Goal: Task Accomplishment & Management: Manage account settings

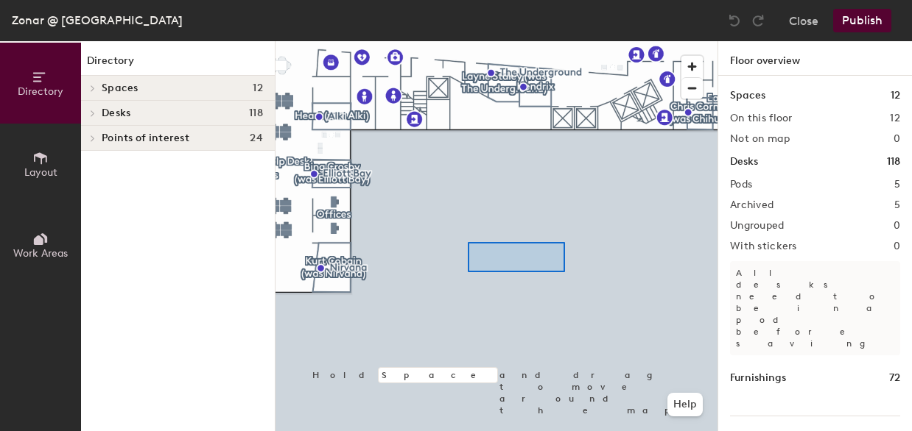
click at [546, 41] on div at bounding box center [496, 41] width 442 height 0
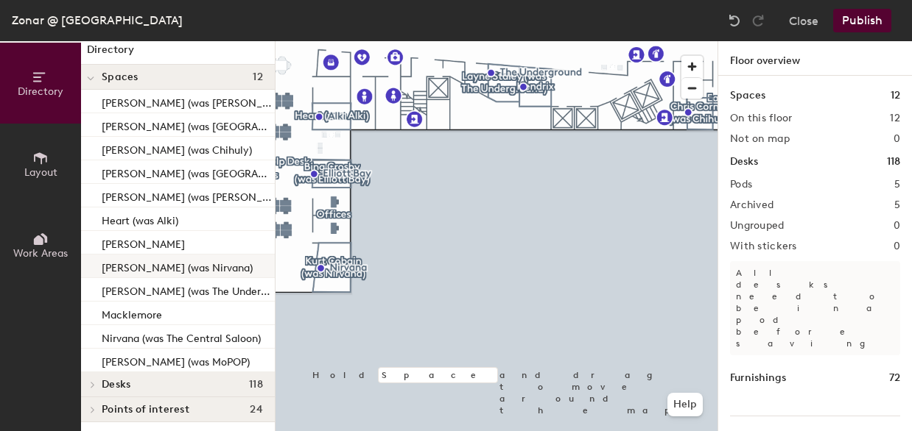
scroll to position [13, 0]
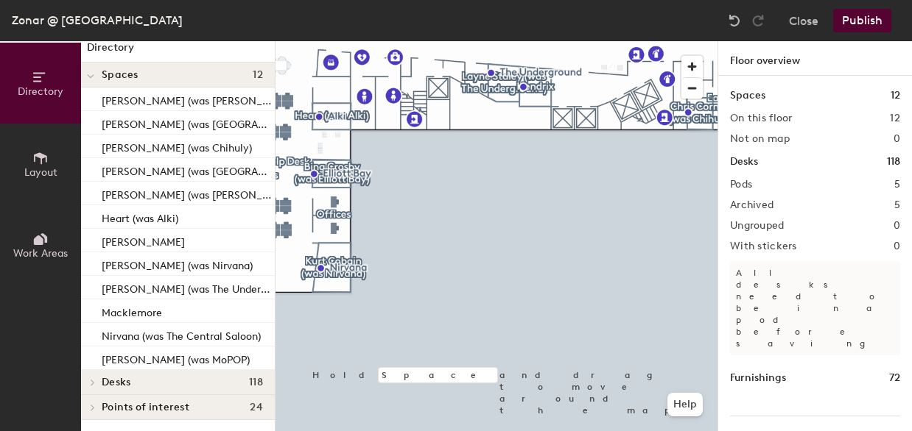
click at [99, 401] on div at bounding box center [90, 407] width 19 height 24
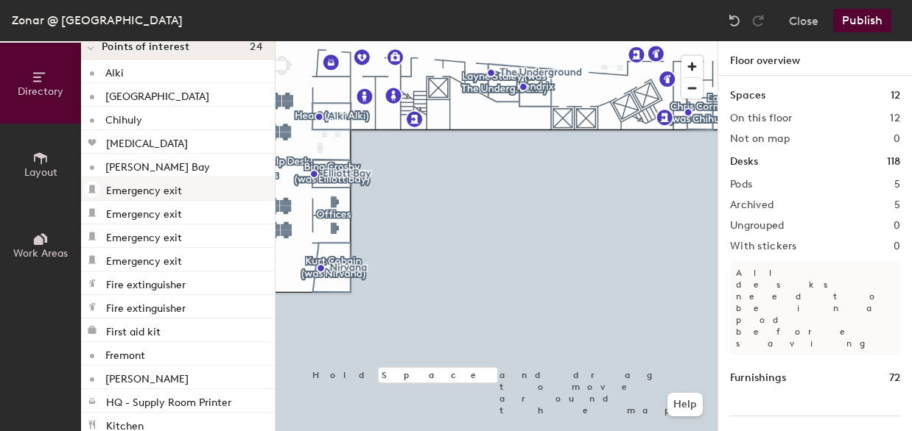
scroll to position [308, 0]
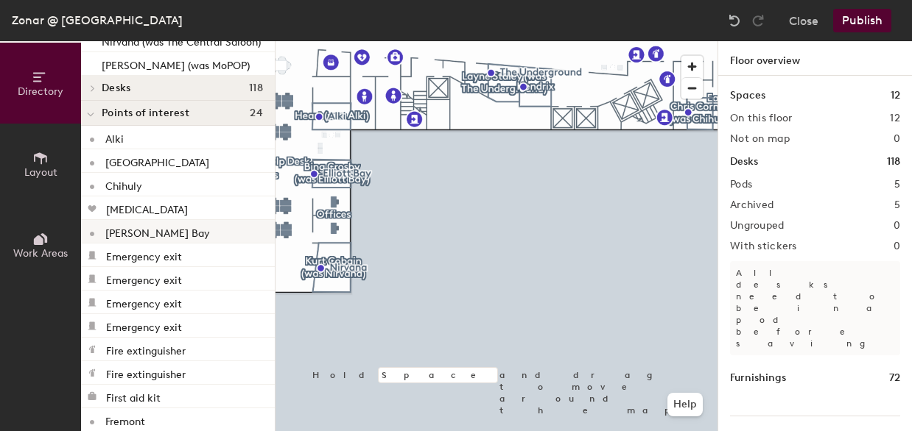
click at [144, 230] on p "[PERSON_NAME] Bay" at bounding box center [157, 231] width 105 height 17
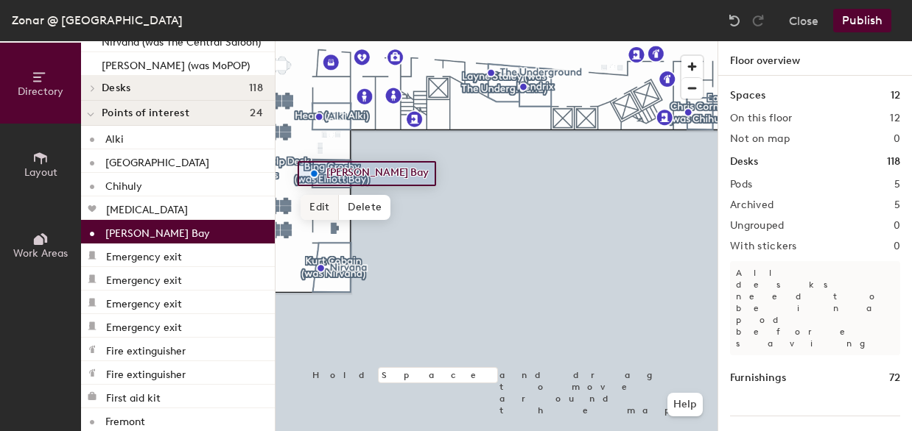
click at [321, 210] on span "Edit" at bounding box center [319, 207] width 38 height 25
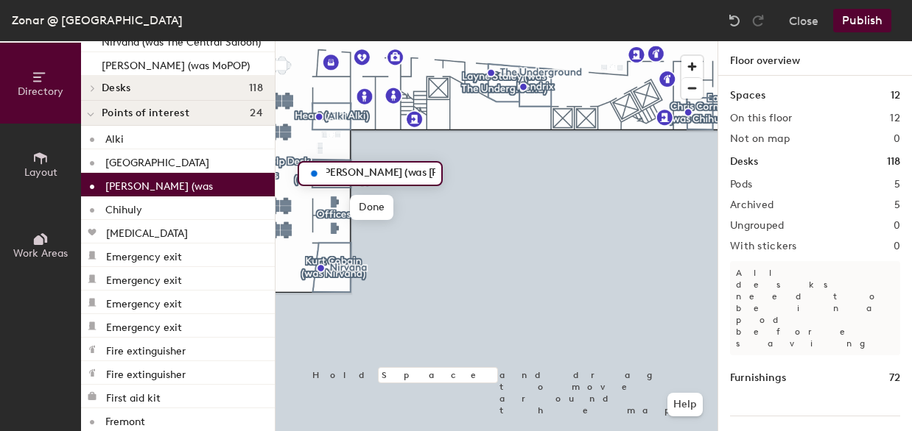
scroll to position [0, 0]
type input "[PERSON_NAME] (was [PERSON_NAME] Bay)"
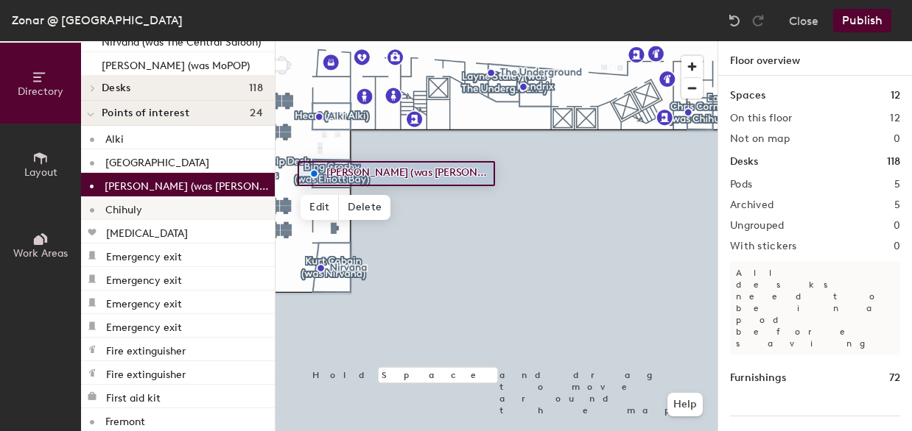
click at [140, 211] on p "Chihuly" at bounding box center [123, 208] width 37 height 17
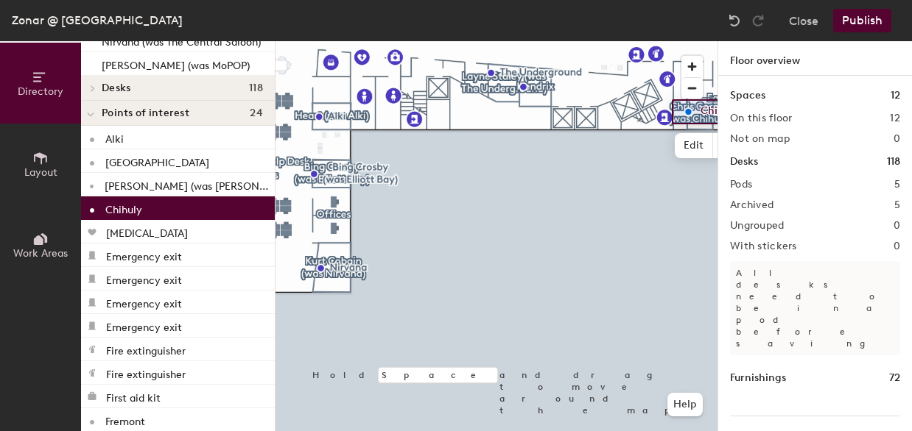
click at [140, 211] on p "Chihuly" at bounding box center [123, 208] width 37 height 17
click at [567, 41] on div at bounding box center [496, 41] width 442 height 0
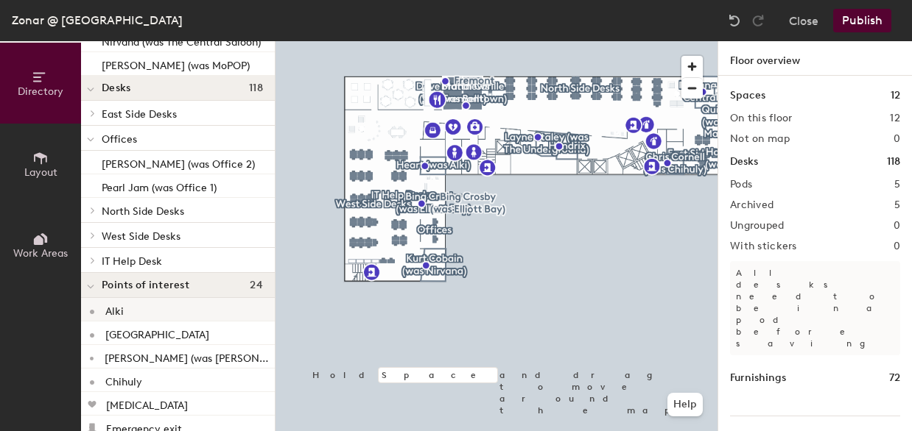
click at [146, 311] on div "Alki" at bounding box center [178, 310] width 194 height 24
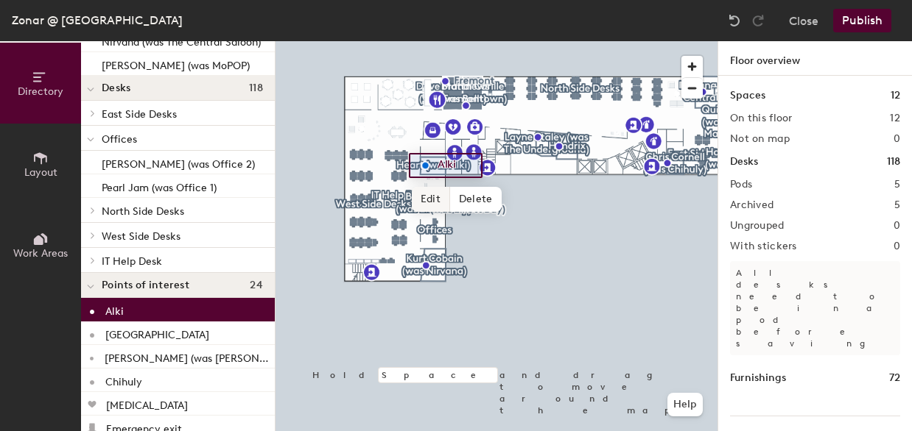
click at [430, 194] on span "Edit" at bounding box center [431, 199] width 38 height 25
click at [438, 164] on input "Alki" at bounding box center [457, 165] width 47 height 21
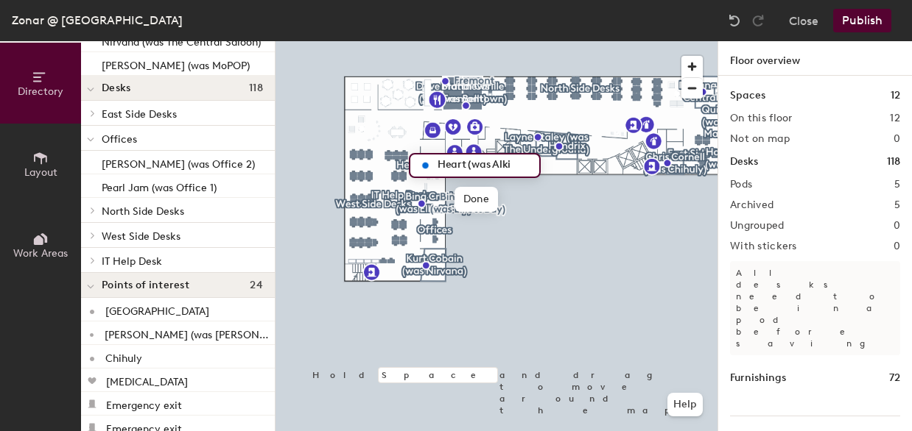
click at [518, 168] on input "Heart (was Alki" at bounding box center [483, 165] width 99 height 21
type input "Heart (was Alki)"
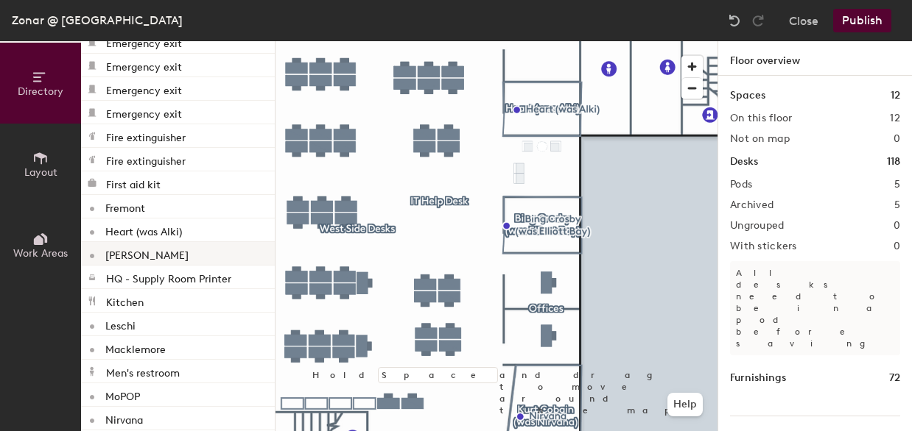
scroll to position [676, 0]
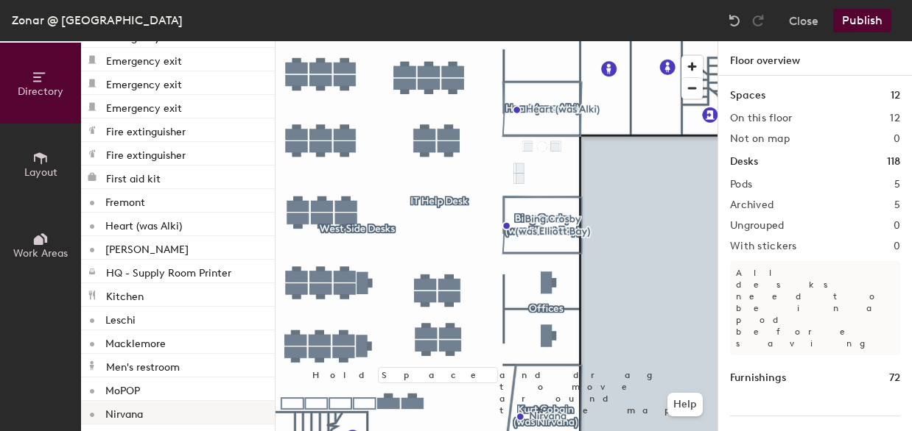
click at [143, 416] on p "Nirvana" at bounding box center [124, 412] width 38 height 17
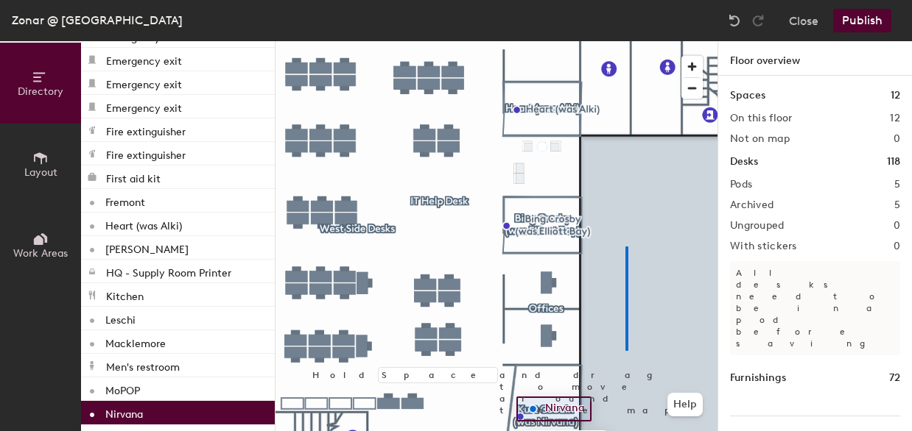
click at [626, 41] on div at bounding box center [496, 41] width 442 height 0
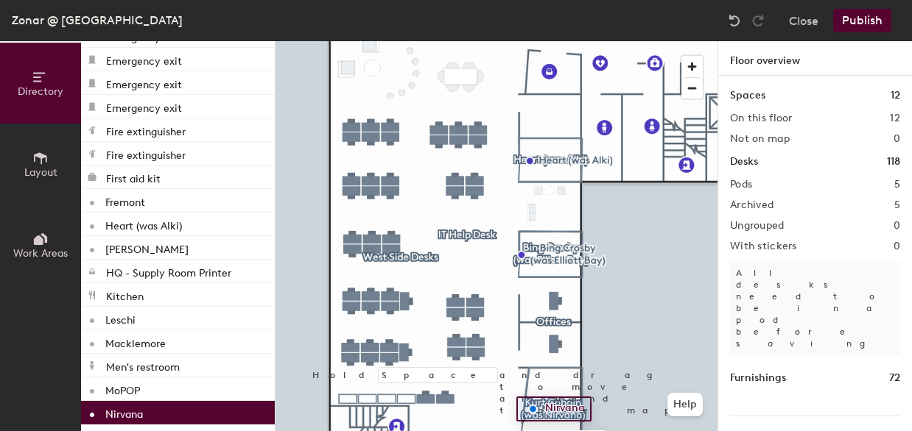
click at [127, 406] on p "Nirvana" at bounding box center [124, 412] width 38 height 17
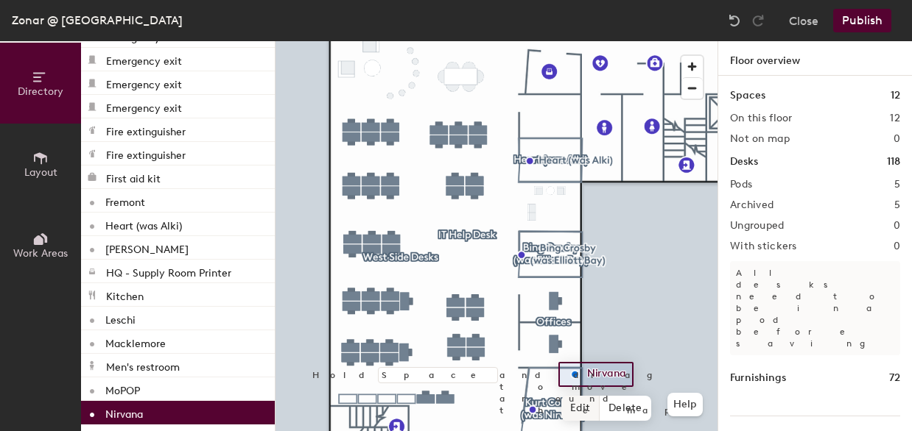
click at [585, 406] on span "Edit" at bounding box center [580, 408] width 38 height 25
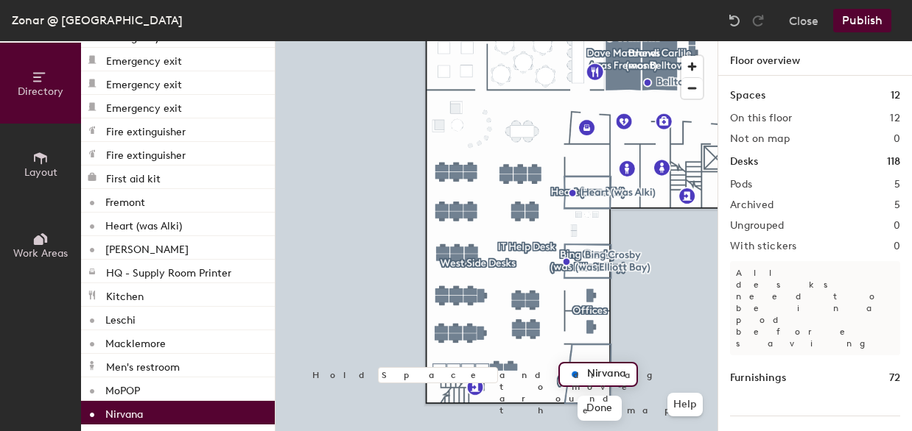
click at [589, 373] on input "Nirvana" at bounding box center [606, 374] width 47 height 21
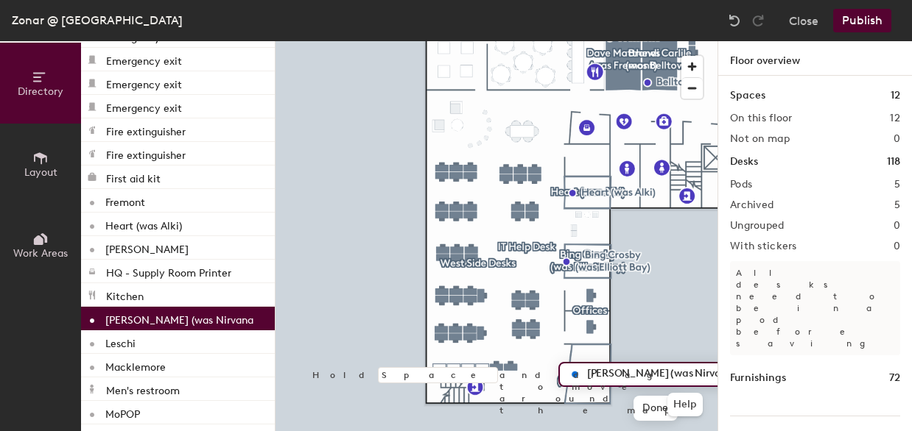
click at [707, 378] on input "Kurt Cobain (was Nirvana" at bounding box center [662, 374] width 159 height 21
type input "[PERSON_NAME] (was Nirvana)"
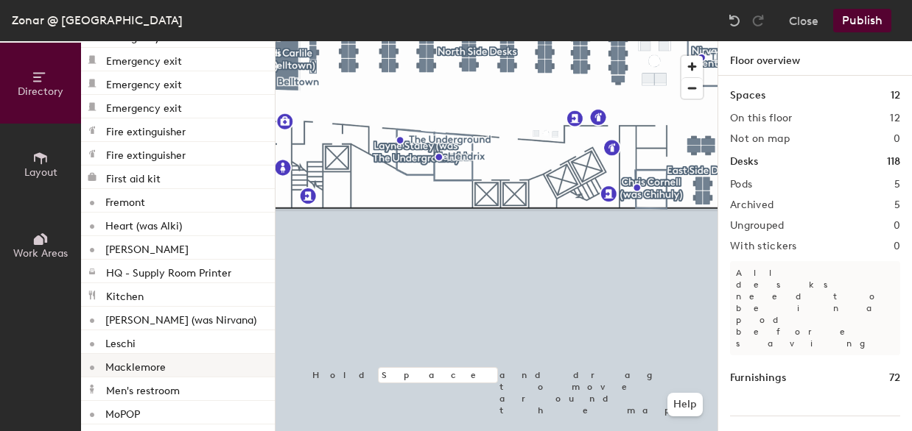
click at [132, 364] on p "Macklemore" at bounding box center [135, 365] width 60 height 17
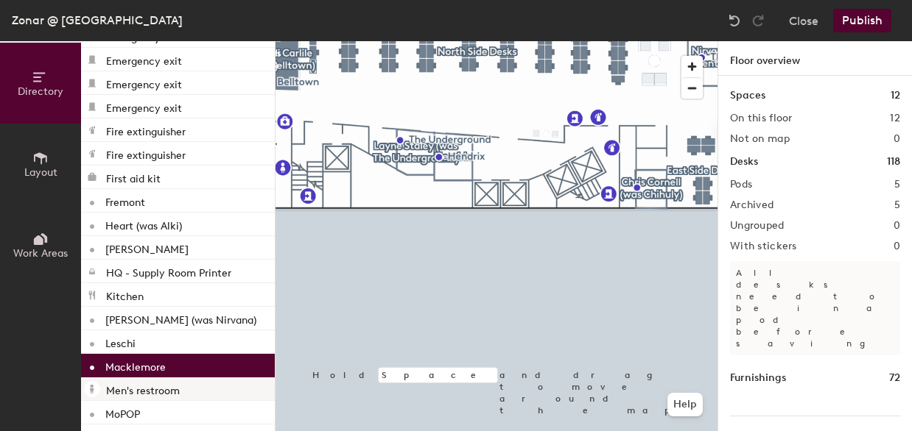
click at [169, 395] on p "Men's restroom" at bounding box center [143, 389] width 74 height 17
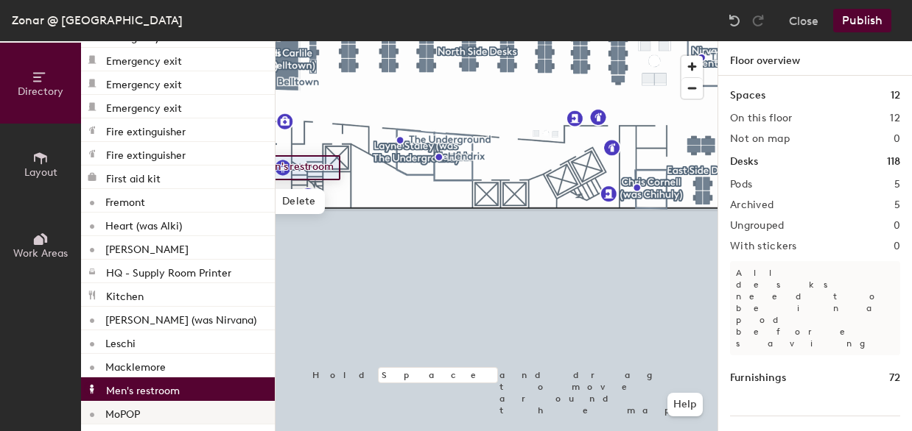
click at [114, 407] on p "MoPOP" at bounding box center [122, 412] width 35 height 17
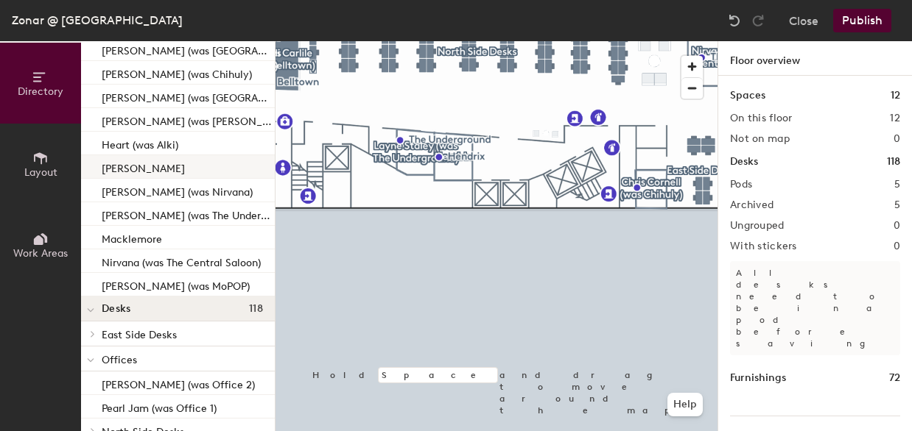
scroll to position [13, 0]
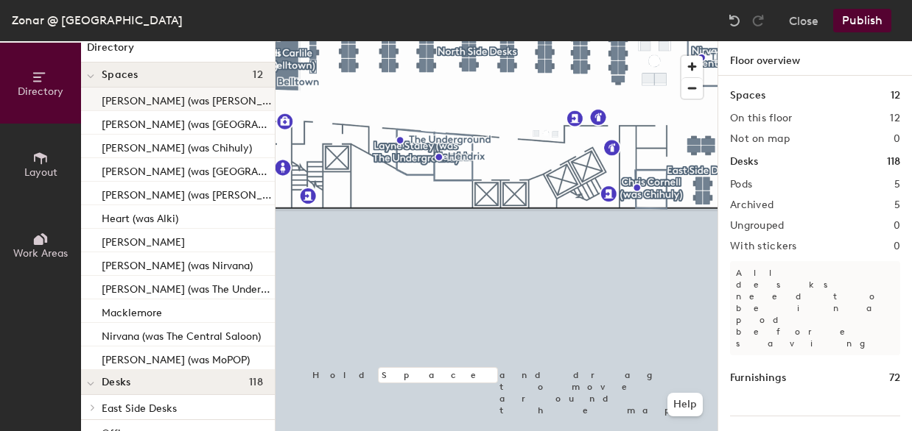
click at [172, 107] on p "[PERSON_NAME] (was [PERSON_NAME] Bay)" at bounding box center [187, 99] width 170 height 17
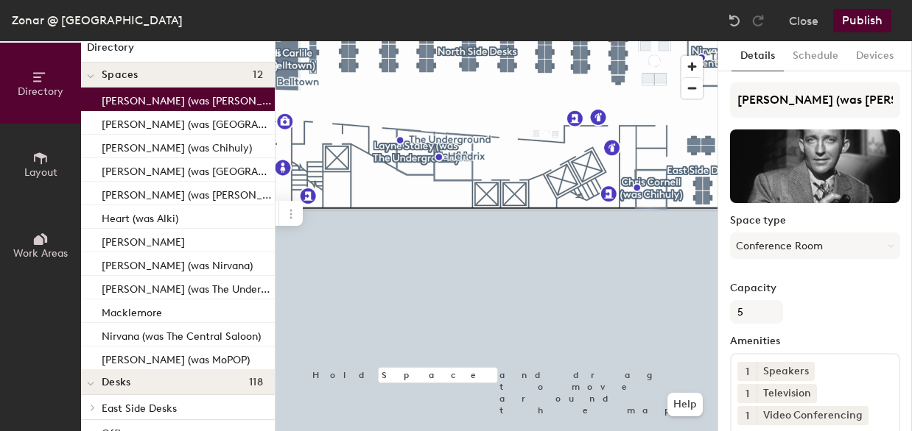
click at [91, 77] on icon at bounding box center [90, 77] width 7 height 6
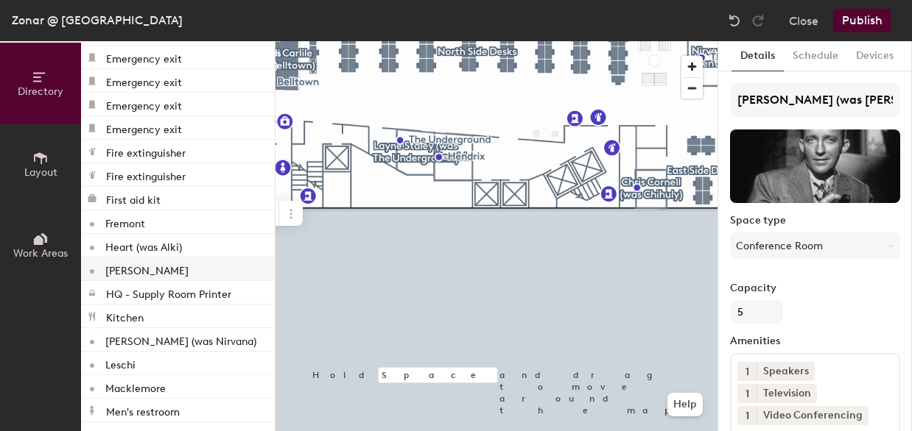
scroll to position [381, 0]
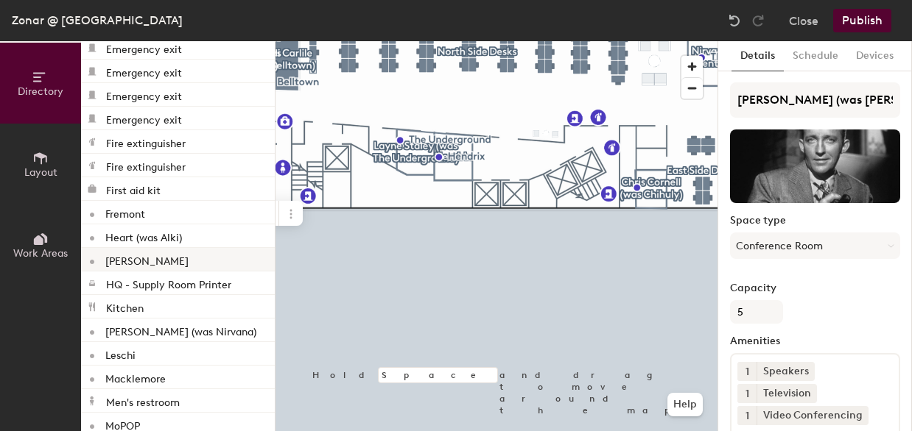
click at [133, 258] on p "[PERSON_NAME]" at bounding box center [146, 259] width 83 height 17
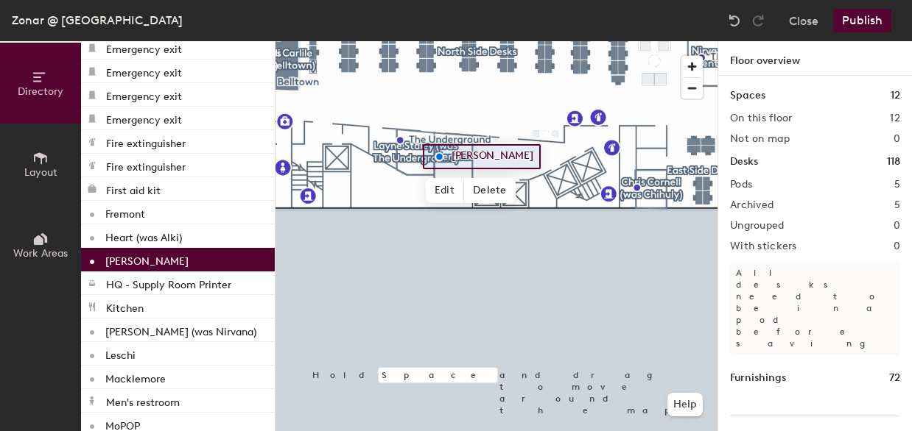
click at [595, 41] on div at bounding box center [496, 41] width 442 height 0
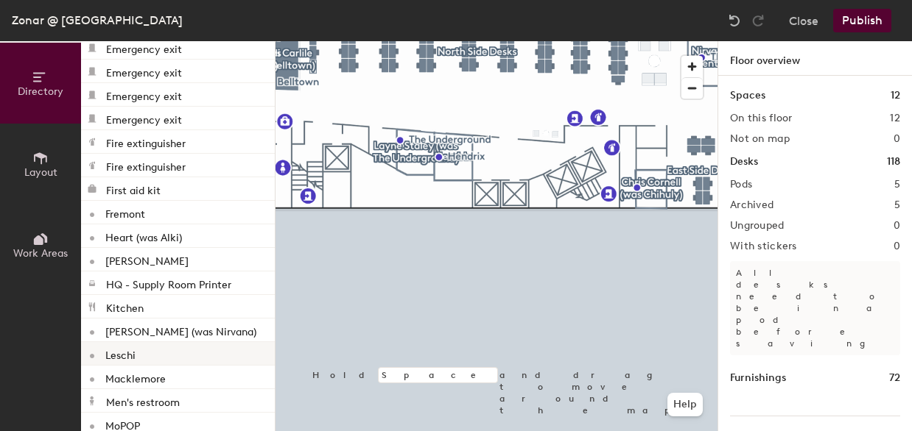
click at [130, 356] on p "Leschi" at bounding box center [120, 353] width 30 height 17
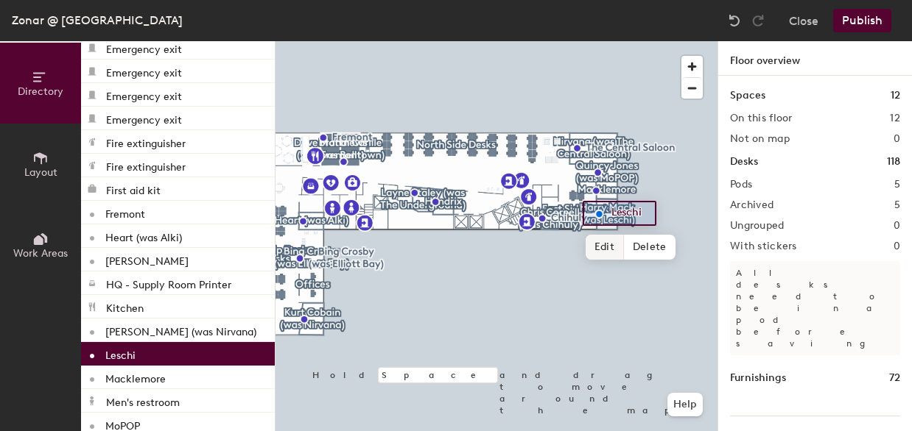
click at [613, 245] on span "Edit" at bounding box center [604, 247] width 38 height 25
click at [611, 214] on input "Leschi" at bounding box center [630, 213] width 47 height 21
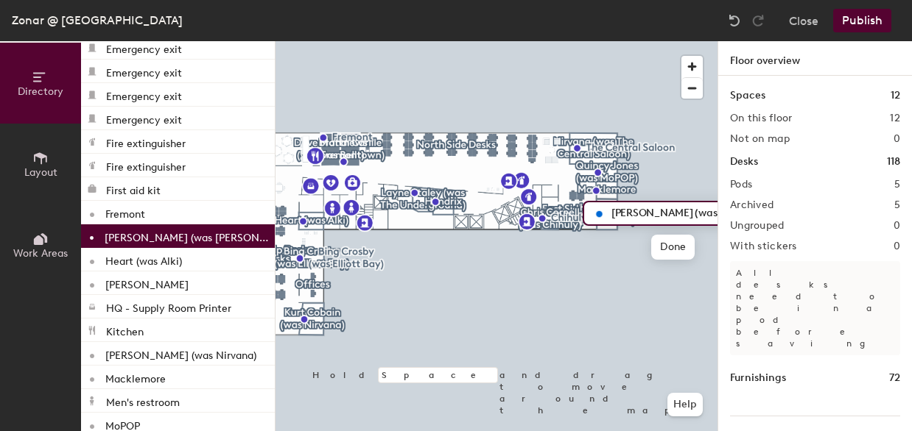
click at [707, 204] on input "Harry Mack (was Leschi" at bounding box center [680, 213] width 146 height 21
type input "[PERSON_NAME] (was [PERSON_NAME])"
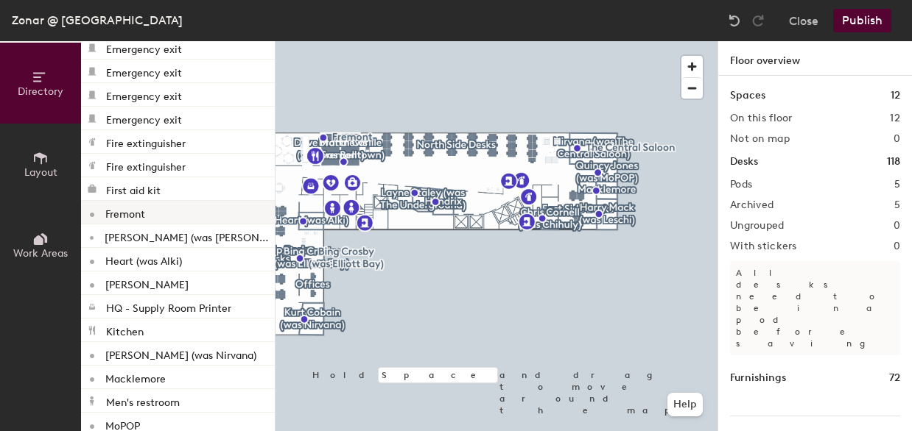
click at [162, 216] on div "Fremont" at bounding box center [178, 213] width 194 height 24
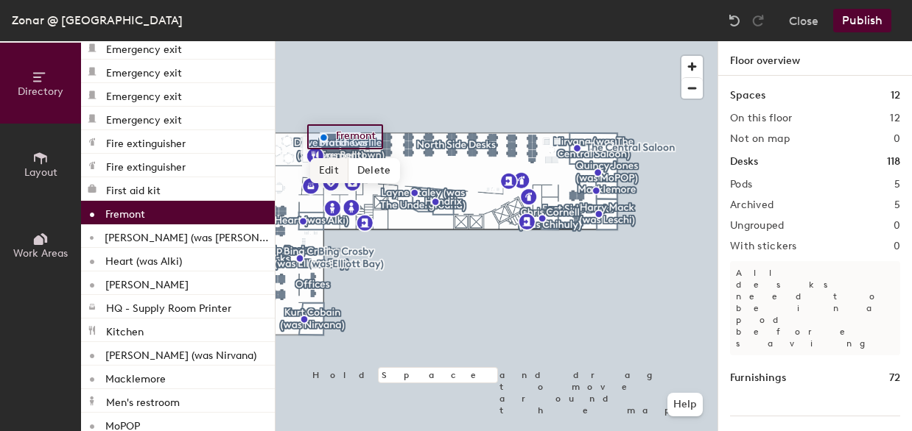
click at [324, 173] on span "Edit" at bounding box center [329, 170] width 38 height 25
click at [337, 135] on input "Fremont" at bounding box center [355, 137] width 47 height 21
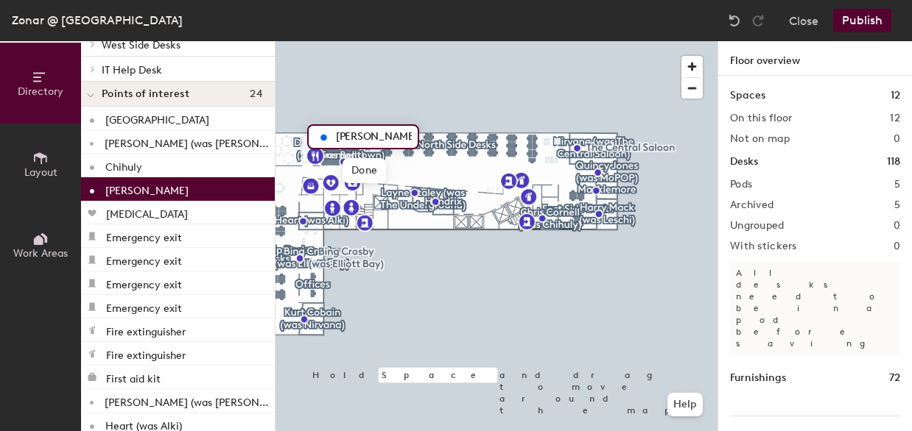
scroll to position [193, 0]
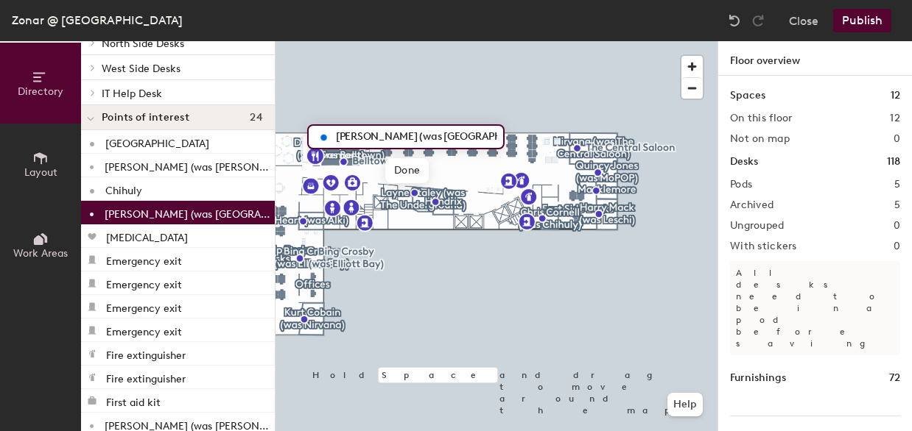
click at [474, 141] on input "Dave Matthews (was Fremont" at bounding box center [414, 137] width 165 height 21
type input "[PERSON_NAME] (was [GEOGRAPHIC_DATA])"
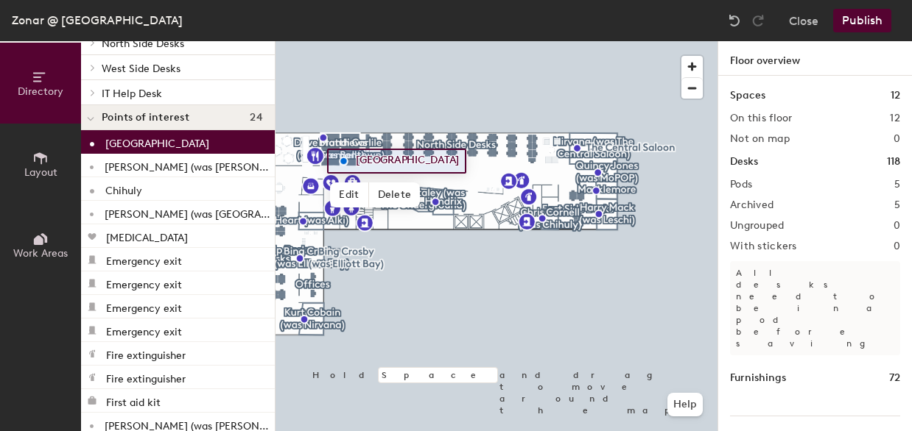
click at [127, 148] on p "Belltown" at bounding box center [157, 141] width 104 height 17
click at [345, 189] on span "Edit" at bounding box center [349, 195] width 38 height 25
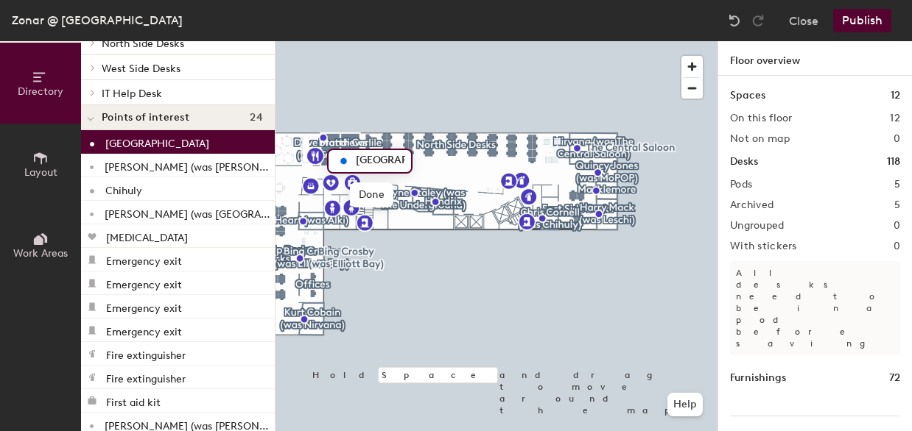
click at [358, 152] on input "Belltown" at bounding box center [378, 161] width 53 height 21
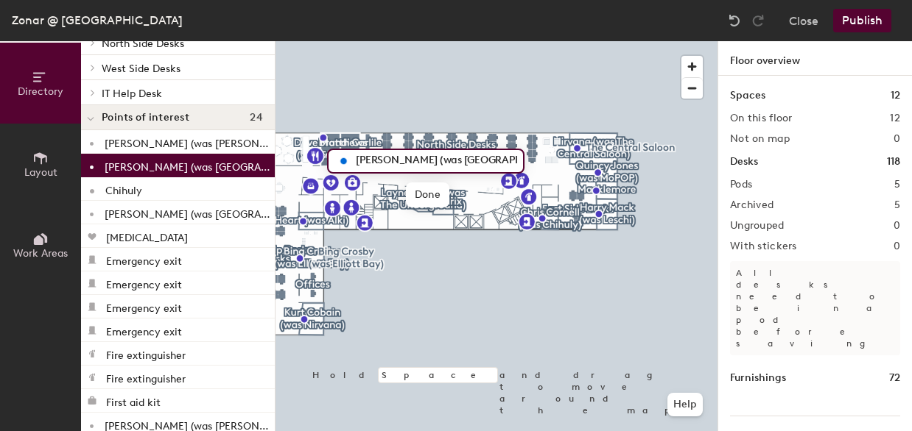
click at [495, 153] on input "Brandi Carlile (was Belltown" at bounding box center [434, 161] width 165 height 21
type input "[PERSON_NAME] (was [GEOGRAPHIC_DATA])"
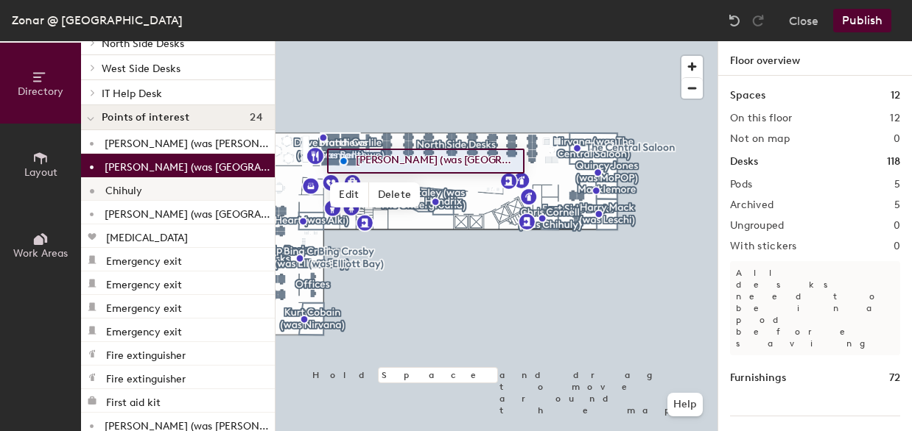
click at [140, 191] on p "Chihuly" at bounding box center [123, 188] width 37 height 17
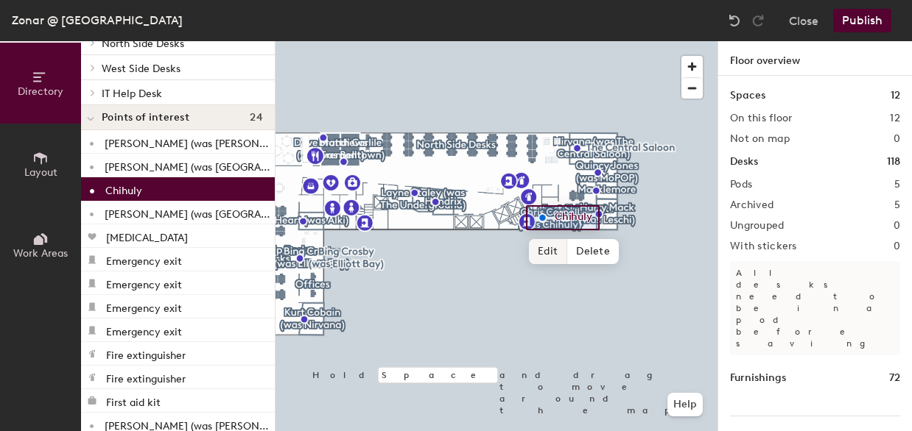
click at [546, 250] on span "Edit" at bounding box center [548, 251] width 38 height 25
click at [558, 221] on input "Chihuly" at bounding box center [574, 218] width 47 height 21
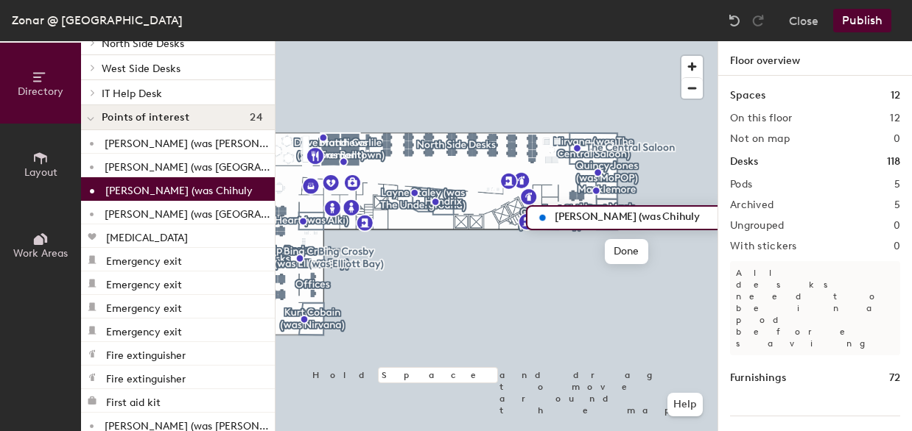
click at [693, 220] on input "Chris Cornell (was Chihuly" at bounding box center [633, 218] width 165 height 21
type input "[PERSON_NAME] (was Chihuly)"
click at [635, 247] on span "Done" at bounding box center [626, 251] width 43 height 25
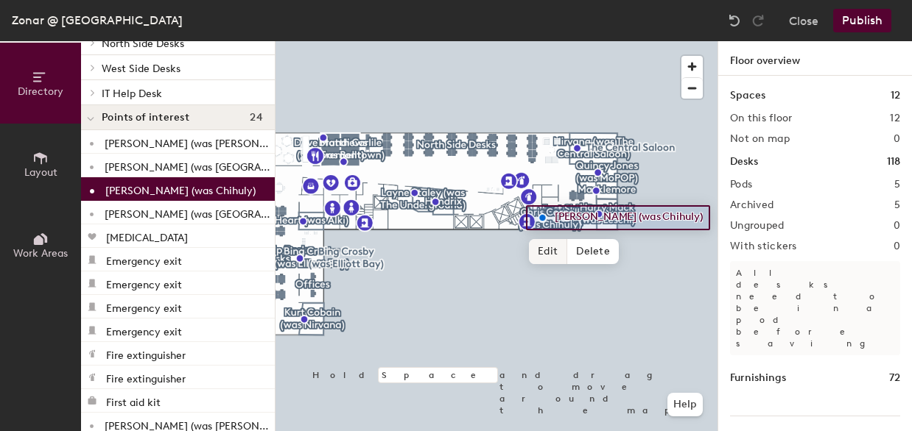
click at [513, 41] on div at bounding box center [496, 41] width 442 height 0
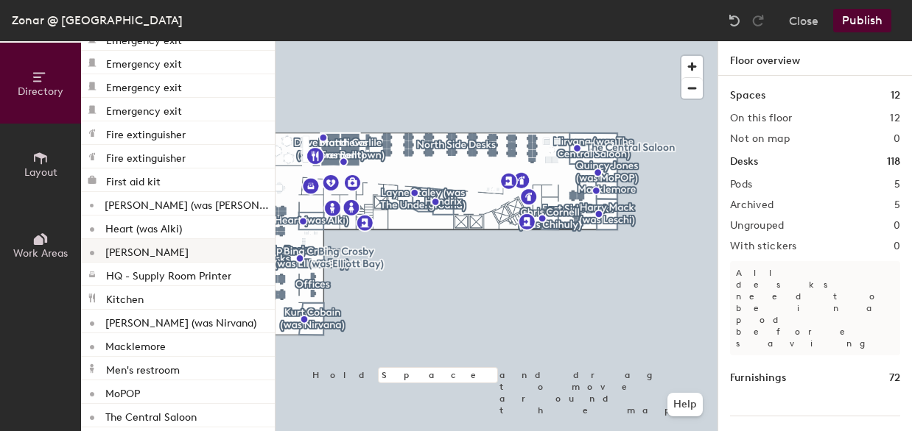
scroll to position [468, 0]
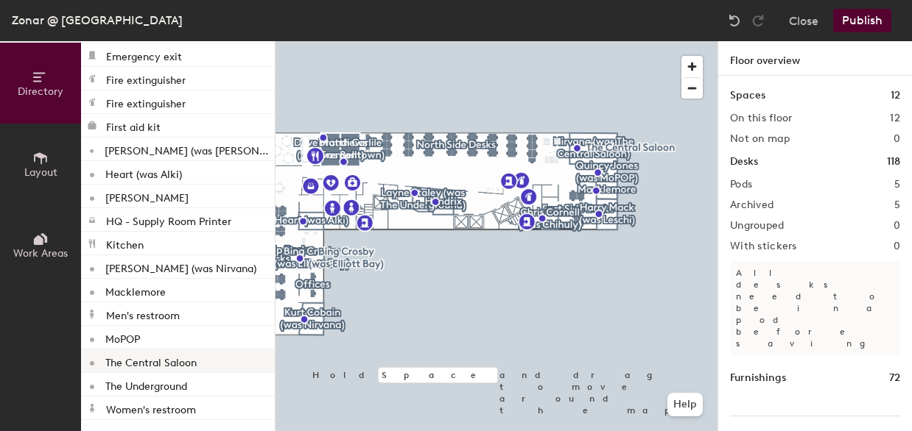
click at [177, 366] on p "The Central Saloon" at bounding box center [150, 361] width 91 height 17
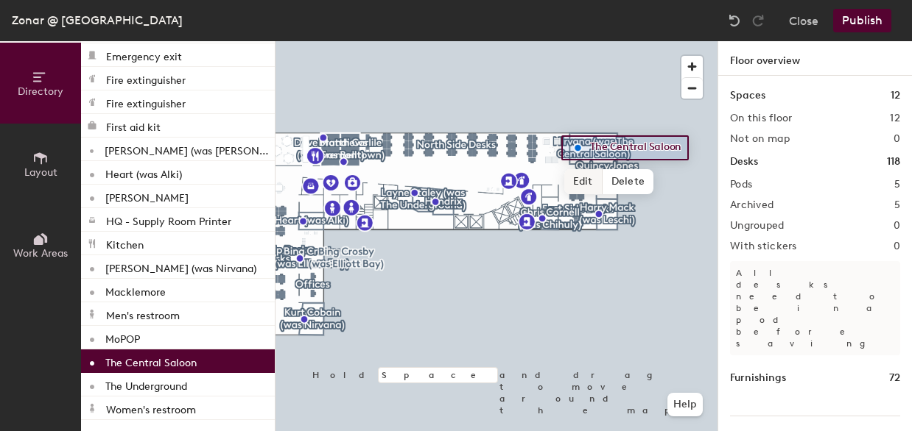
click at [584, 184] on span "Edit" at bounding box center [583, 181] width 38 height 25
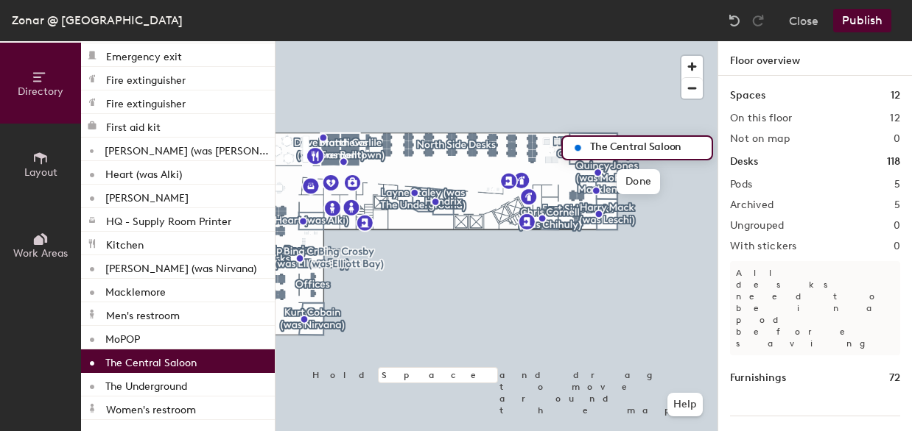
click at [591, 141] on input "The Central Saloon" at bounding box center [645, 148] width 119 height 21
click at [699, 154] on input "Nirvana (was The Central Saloon" at bounding box center [668, 148] width 165 height 21
type input "Nirvana (was The Central Saloon)"
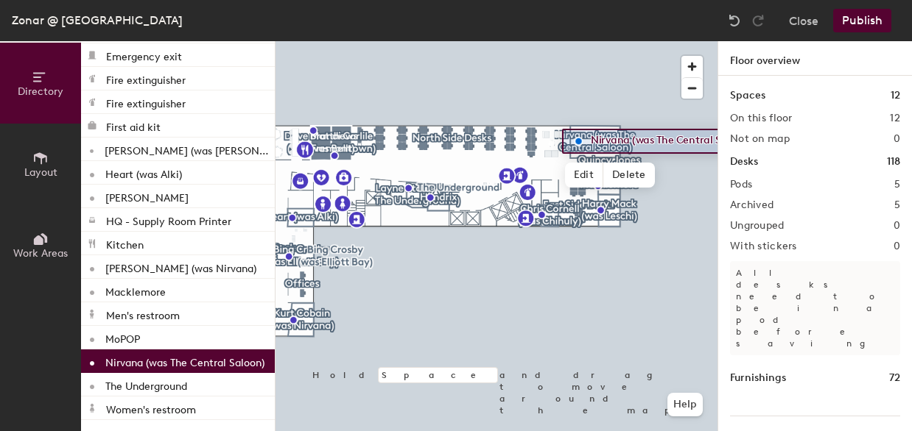
click at [701, 77] on div at bounding box center [691, 77] width 21 height 43
click at [697, 82] on span "button" at bounding box center [691, 88] width 21 height 21
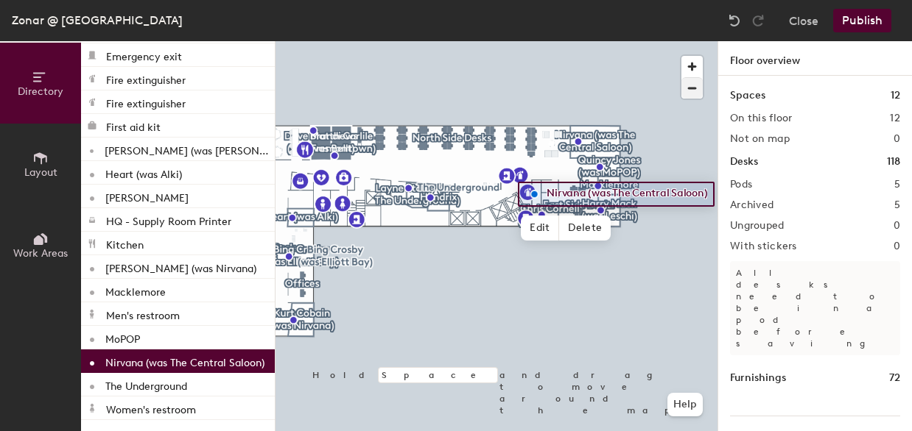
click at [529, 41] on div at bounding box center [496, 41] width 442 height 0
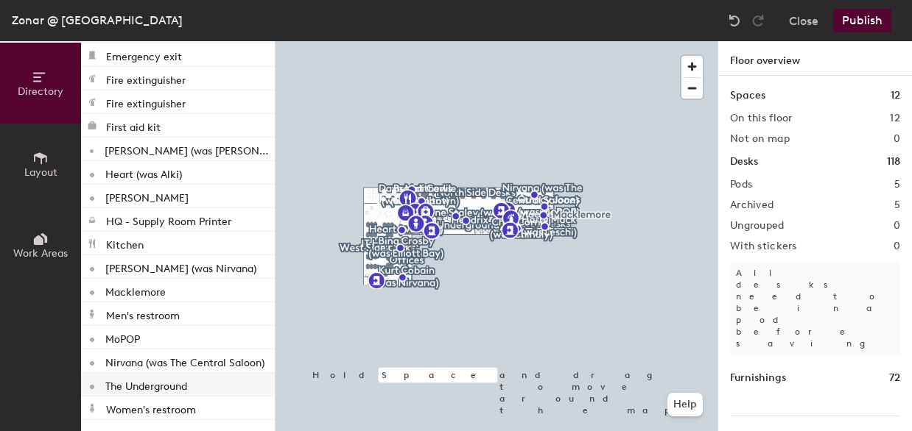
click at [160, 385] on p "The Underground" at bounding box center [146, 384] width 82 height 17
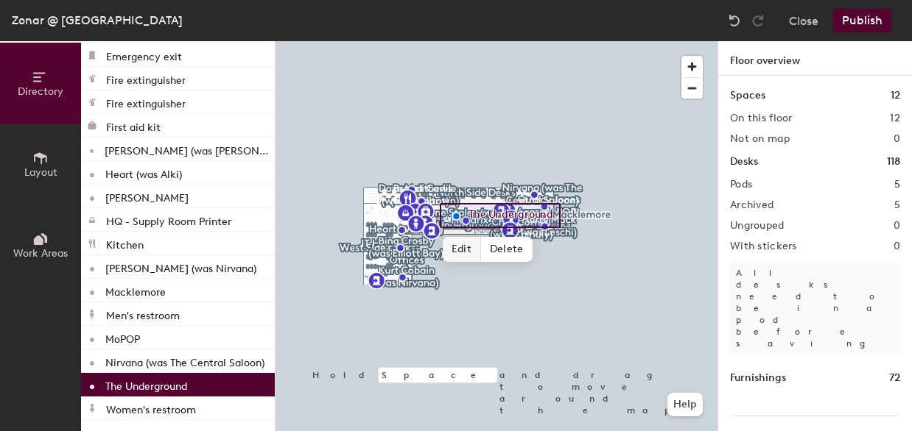
click at [456, 245] on span "Edit" at bounding box center [462, 249] width 38 height 25
click at [554, 215] on input "The Underground" at bounding box center [514, 215] width 99 height 21
click at [468, 217] on input "The Underground)" at bounding box center [518, 215] width 106 height 21
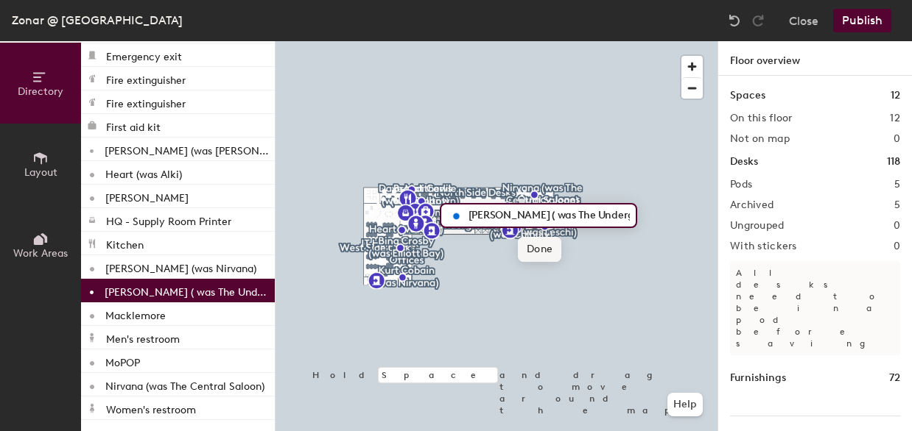
type input "Layne Staley ( was The Underground)"
click at [544, 257] on span "Done" at bounding box center [539, 249] width 43 height 25
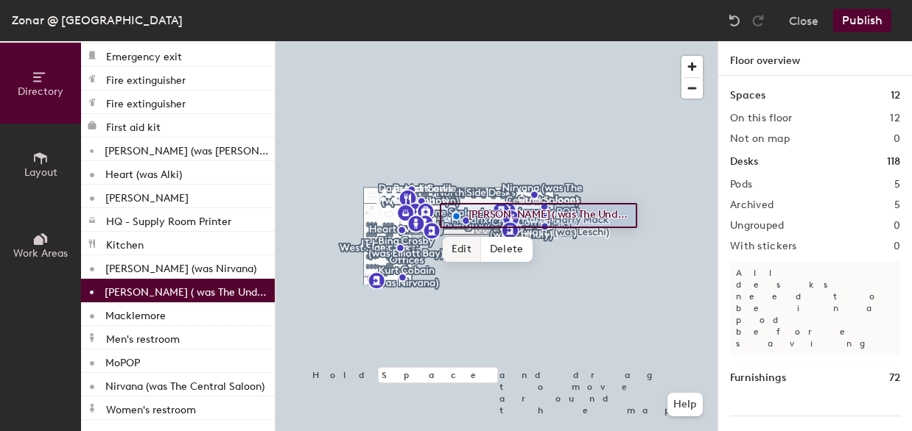
click at [459, 256] on span "Edit" at bounding box center [462, 249] width 38 height 25
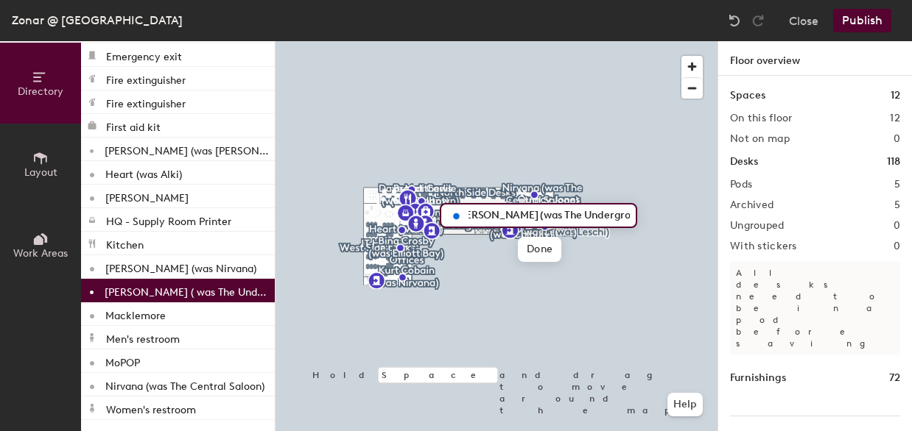
scroll to position [0, 10]
type input "[PERSON_NAME] (was The Underground)"
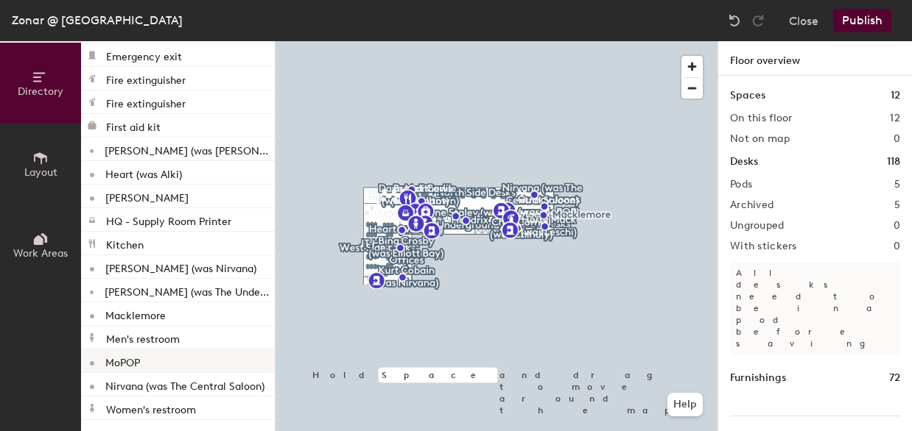
click at [161, 367] on div "MoPOP" at bounding box center [178, 362] width 194 height 24
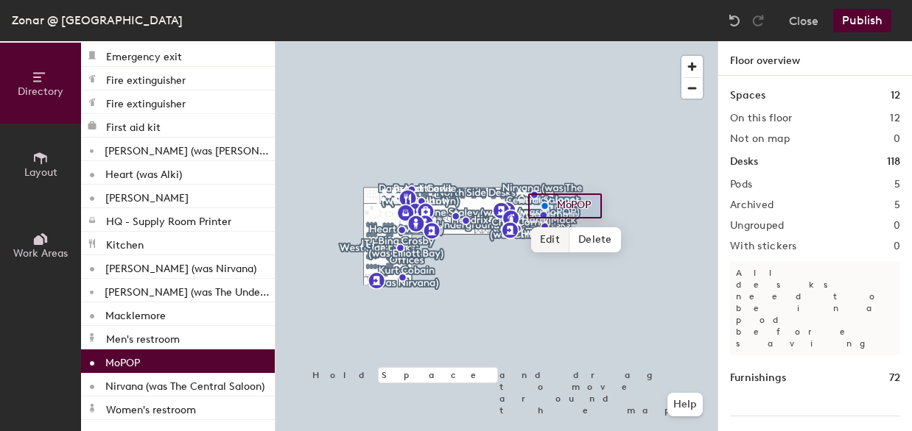
click at [555, 244] on span "Edit" at bounding box center [550, 240] width 38 height 25
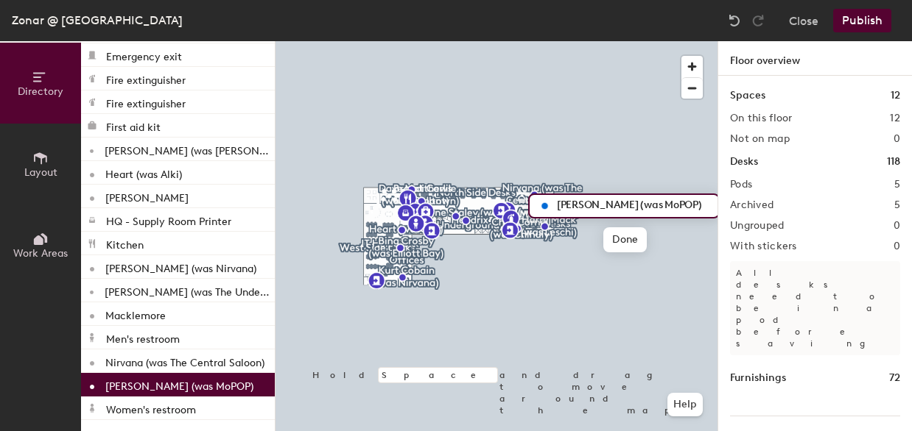
type input "[PERSON_NAME] (was MoPOP)"
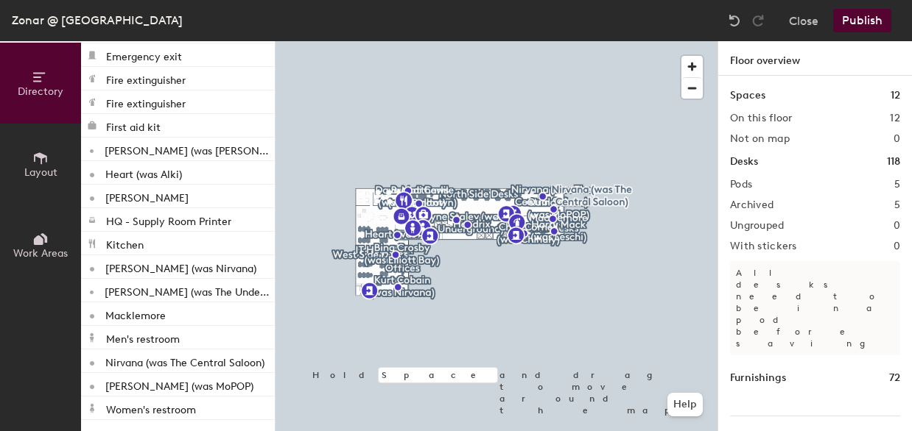
click at [863, 23] on button "Publish" at bounding box center [862, 21] width 58 height 24
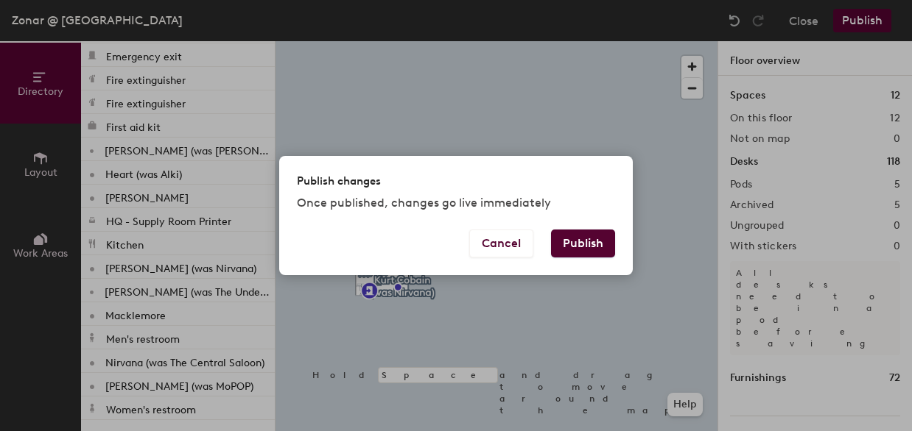
click at [595, 244] on button "Publish" at bounding box center [583, 244] width 64 height 28
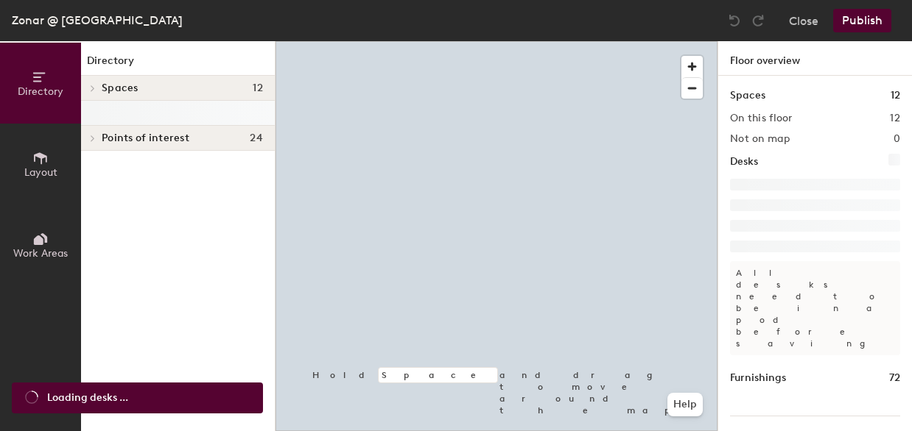
click at [85, 89] on div at bounding box center [92, 88] width 16 height 7
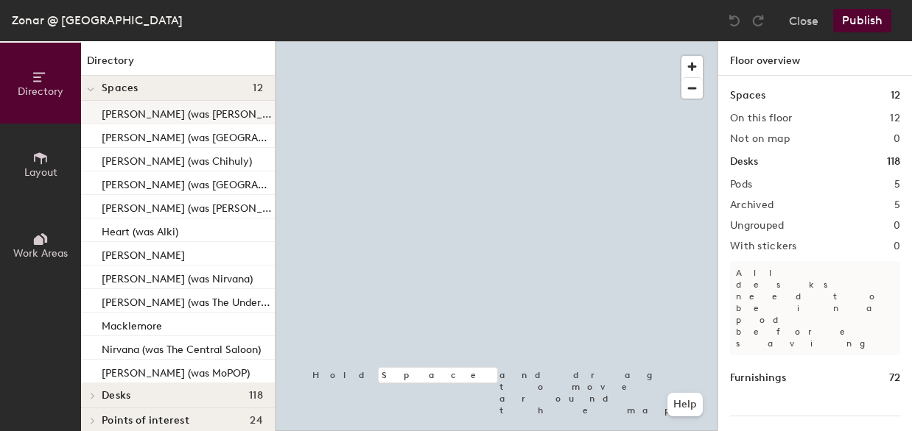
click at [175, 119] on p "[PERSON_NAME] (was [PERSON_NAME] Bay)" at bounding box center [187, 112] width 170 height 17
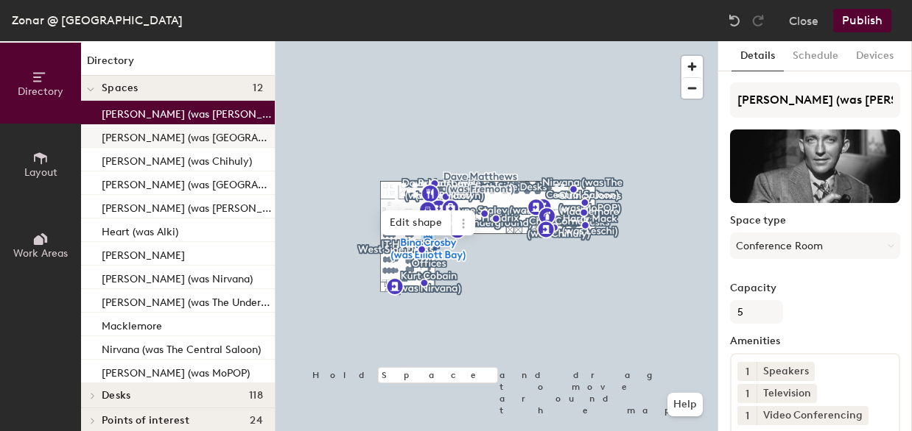
click at [220, 138] on p "[PERSON_NAME] (was [GEOGRAPHIC_DATA])" at bounding box center [187, 135] width 170 height 17
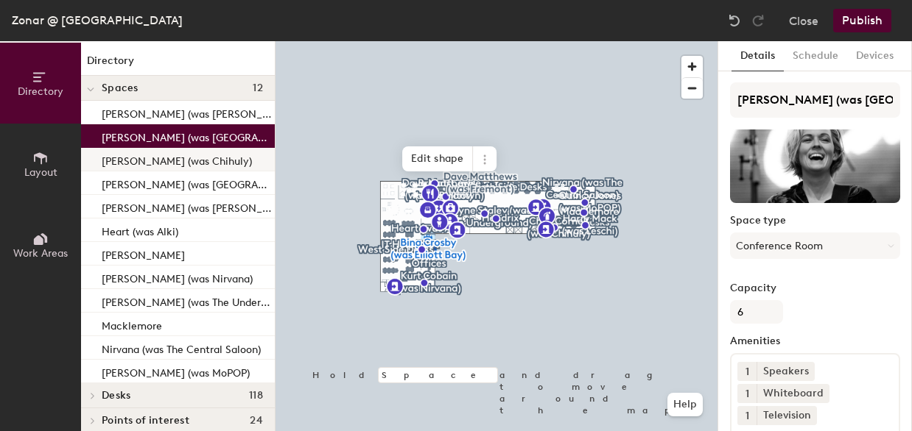
click at [213, 158] on p "[PERSON_NAME] (was Chihuly)" at bounding box center [177, 159] width 150 height 17
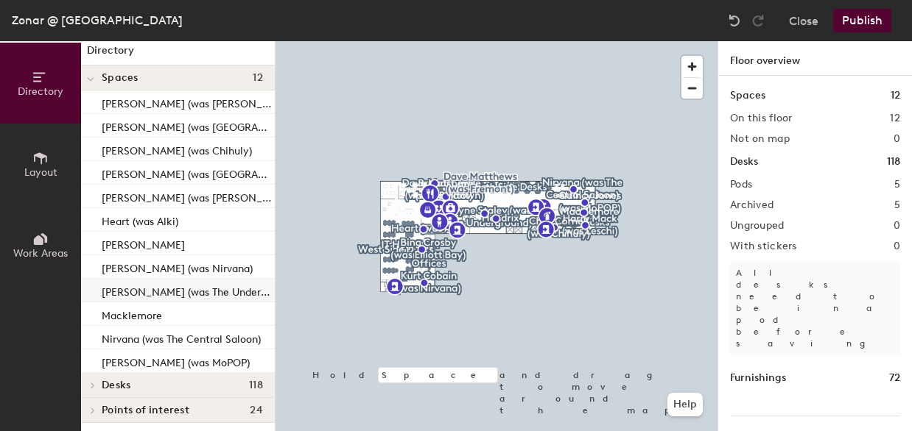
scroll to position [13, 0]
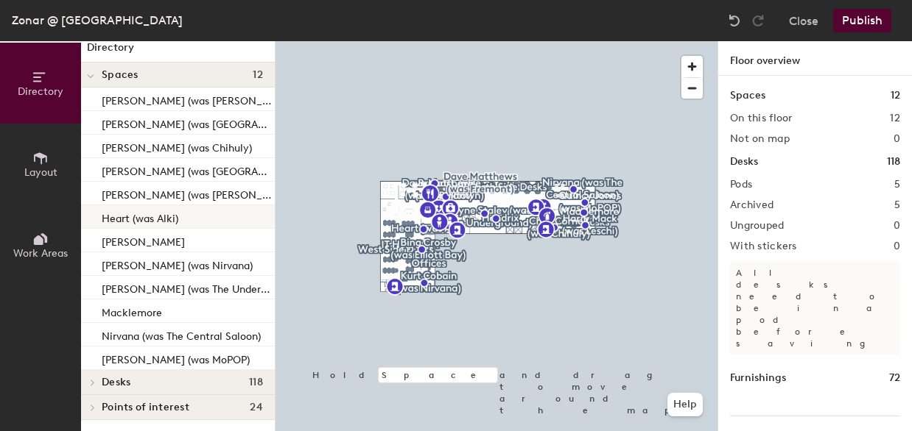
click at [141, 224] on p "Heart (was Alki)" at bounding box center [140, 216] width 77 height 17
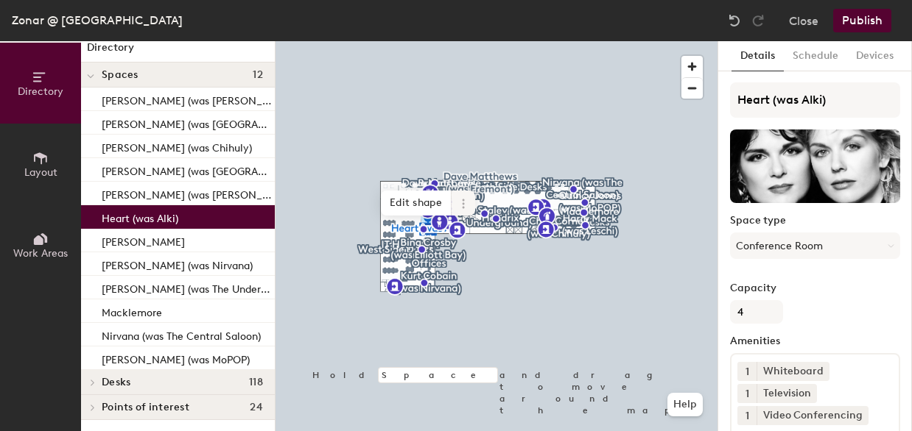
click at [465, 202] on icon at bounding box center [463, 204] width 12 height 12
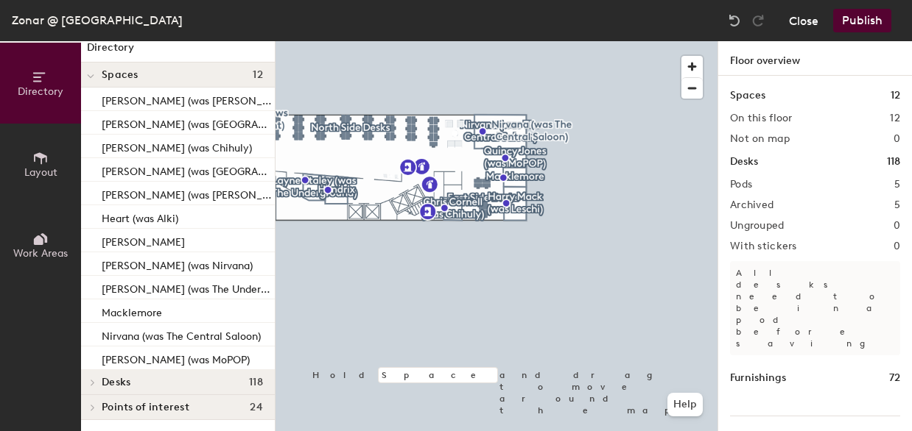
click at [811, 23] on button "Close" at bounding box center [803, 21] width 29 height 24
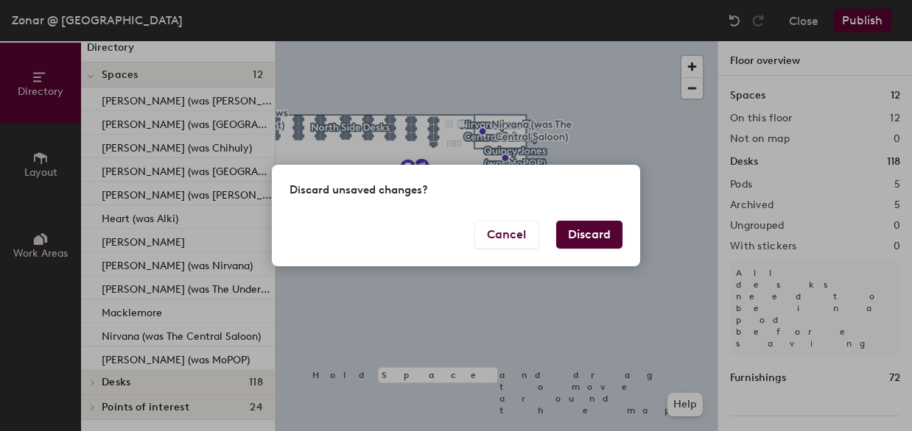
click at [565, 233] on button "Discard" at bounding box center [589, 235] width 66 height 28
